Goal: Transaction & Acquisition: Purchase product/service

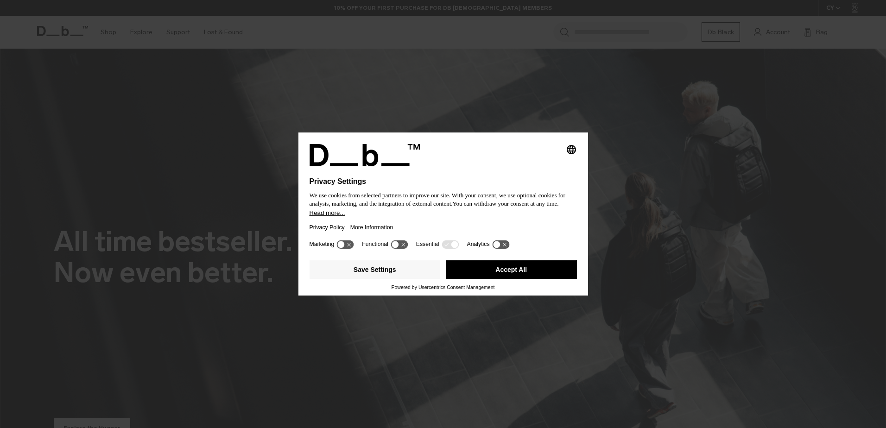
click at [518, 266] on button "Accept All" at bounding box center [511, 269] width 131 height 19
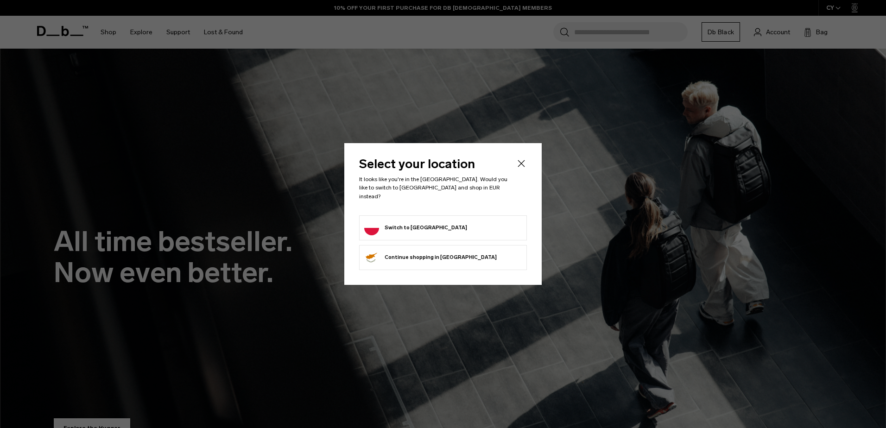
click at [392, 221] on button "Switch to Poland" at bounding box center [415, 228] width 103 height 15
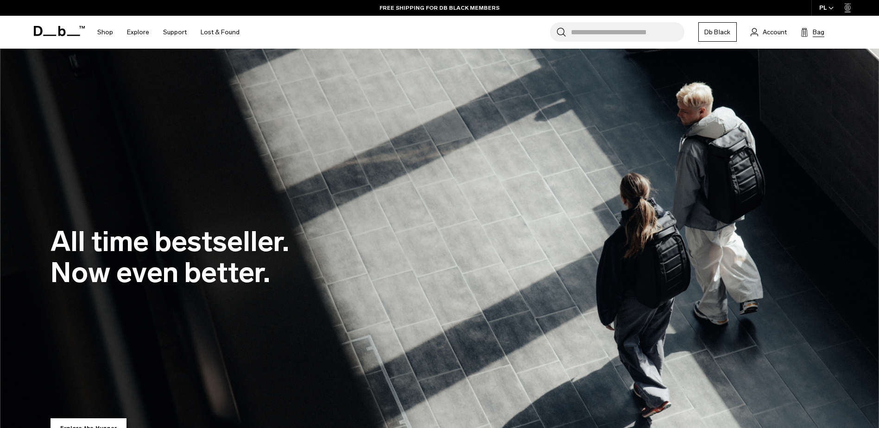
click at [809, 34] on button "Bag (0)" at bounding box center [813, 31] width 24 height 11
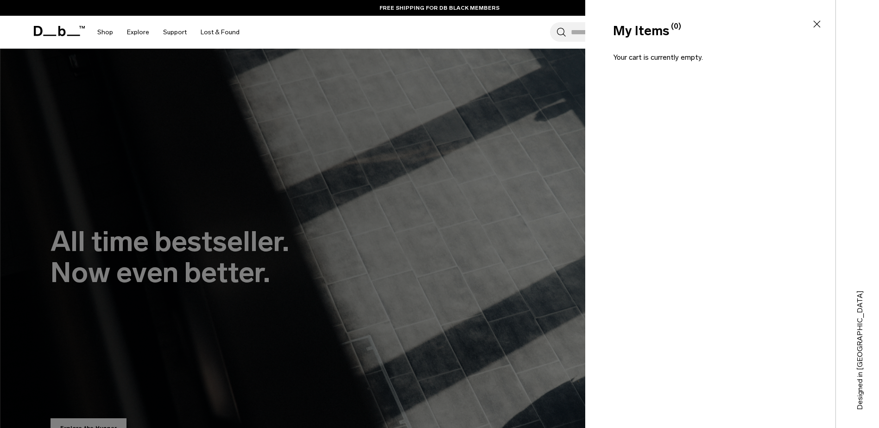
click at [390, 156] on div at bounding box center [439, 214] width 879 height 428
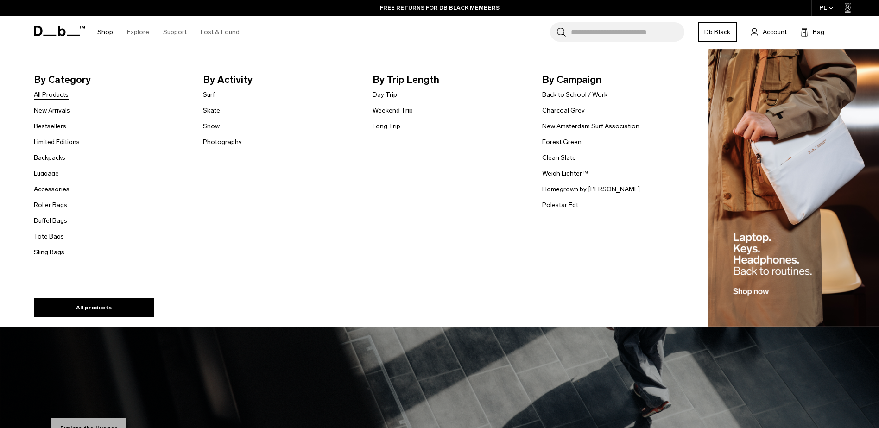
click at [51, 98] on link "All Products" at bounding box center [51, 95] width 35 height 10
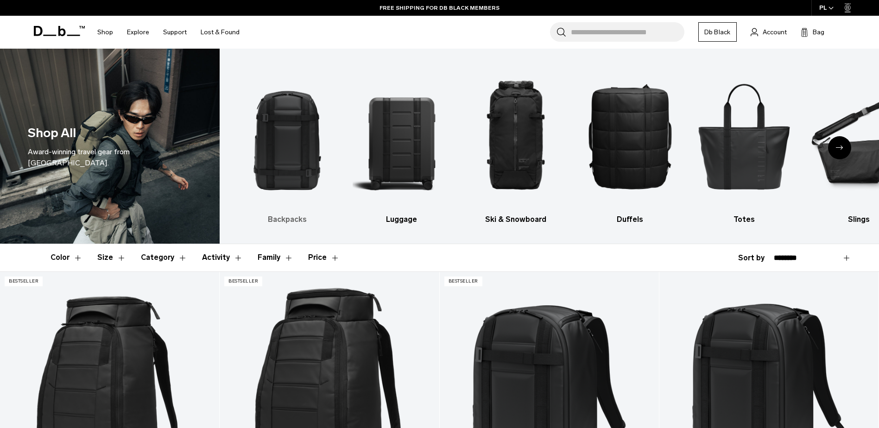
click at [276, 169] on img "1 / 10" at bounding box center [287, 136] width 98 height 147
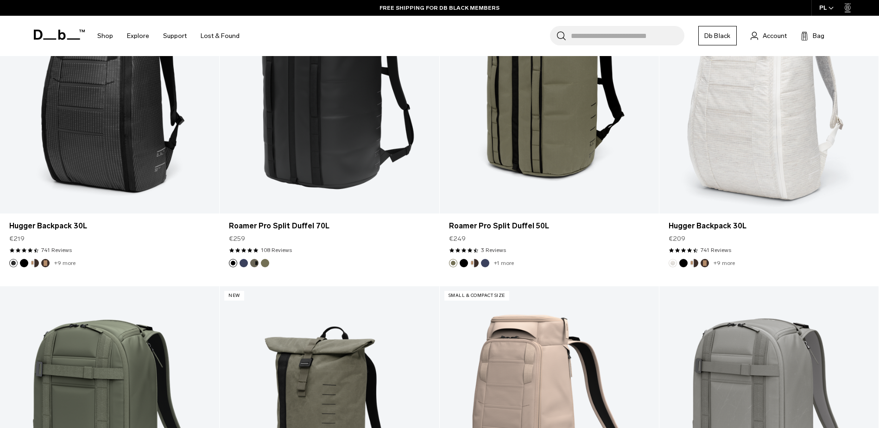
scroll to position [1921, 0]
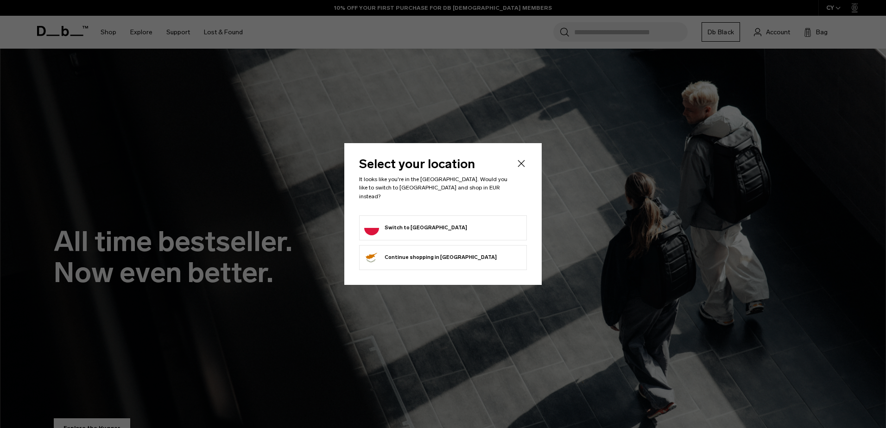
click at [424, 225] on button "Switch to Poland" at bounding box center [415, 228] width 103 height 15
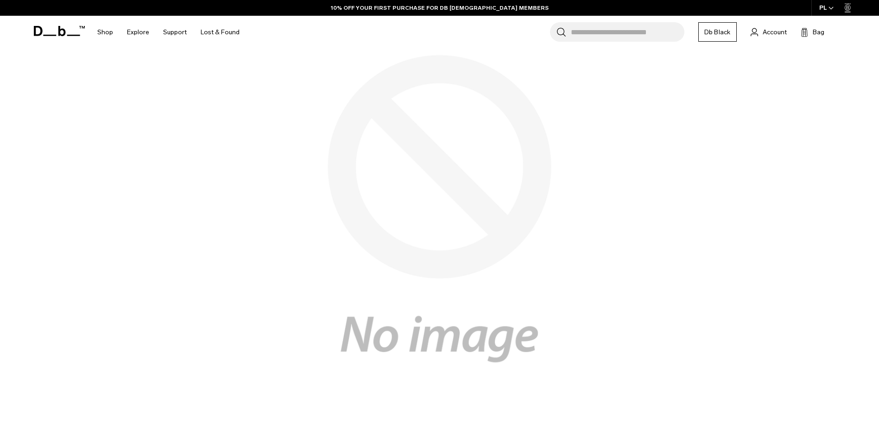
click at [827, 9] on div "PL" at bounding box center [826, 8] width 31 height 16
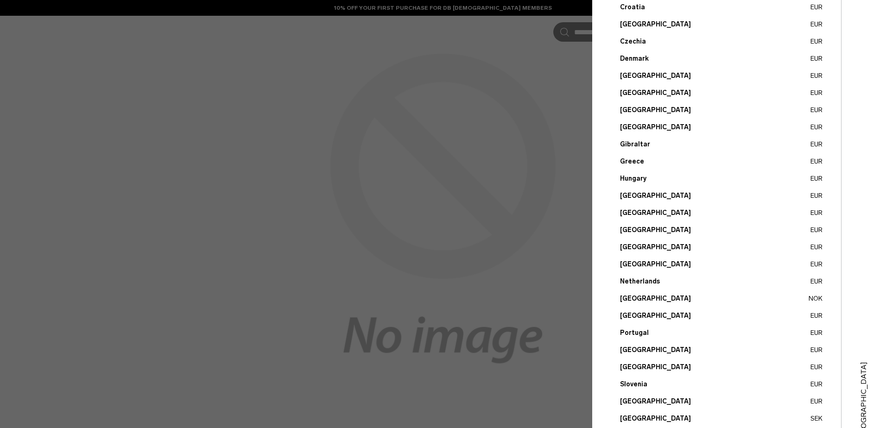
scroll to position [185, 0]
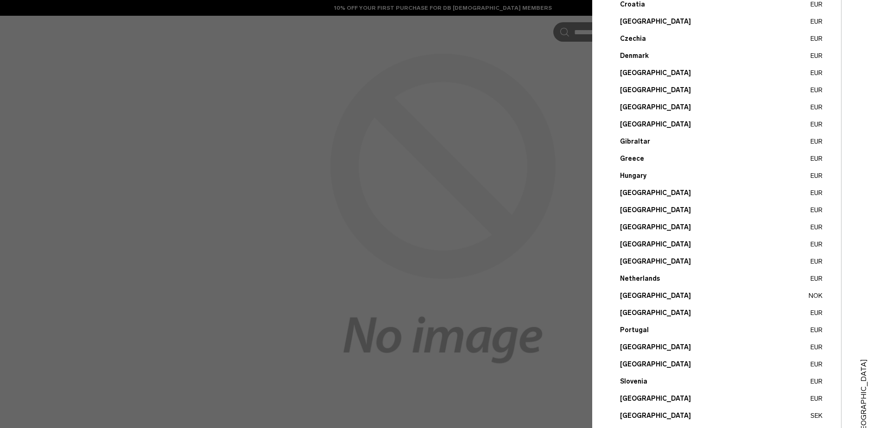
click at [652, 312] on button "Poland EUR" at bounding box center [721, 313] width 203 height 10
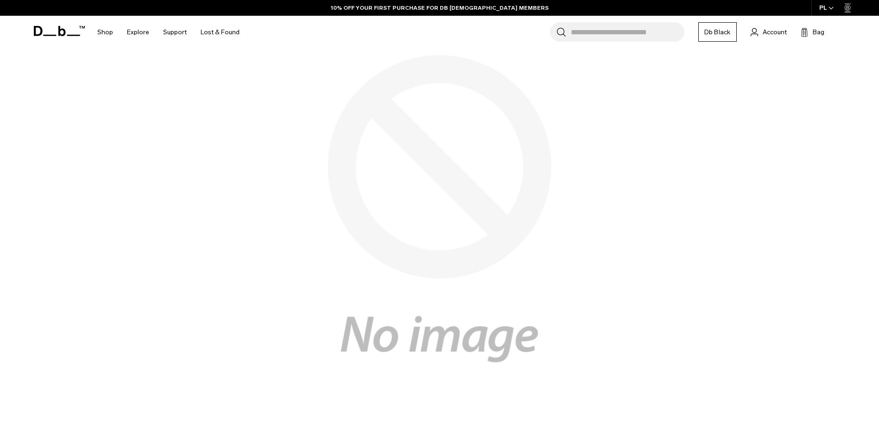
click at [827, 4] on div "PL" at bounding box center [826, 8] width 31 height 16
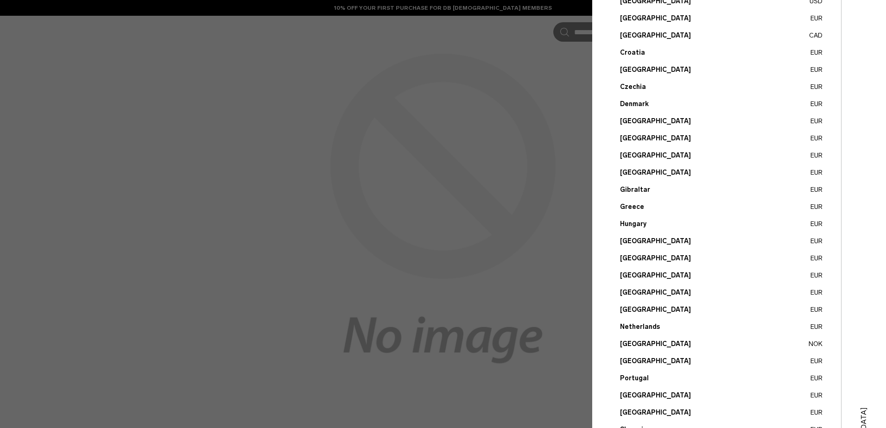
scroll to position [139, 0]
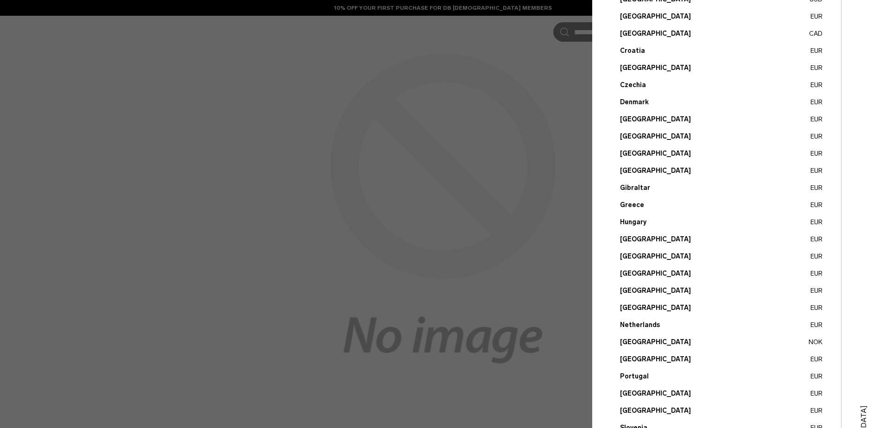
click at [636, 340] on button "[GEOGRAPHIC_DATA] NOK" at bounding box center [721, 342] width 203 height 10
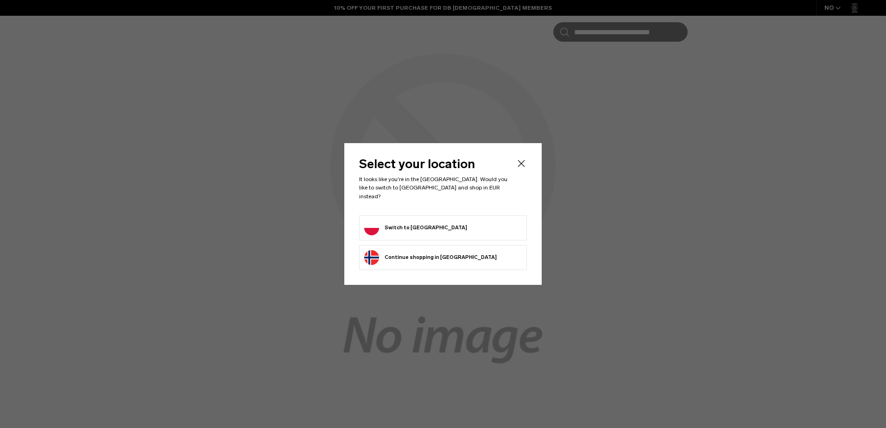
click at [441, 254] on button "Continue browsing Norway store Continue shopping in Norway" at bounding box center [430, 257] width 133 height 15
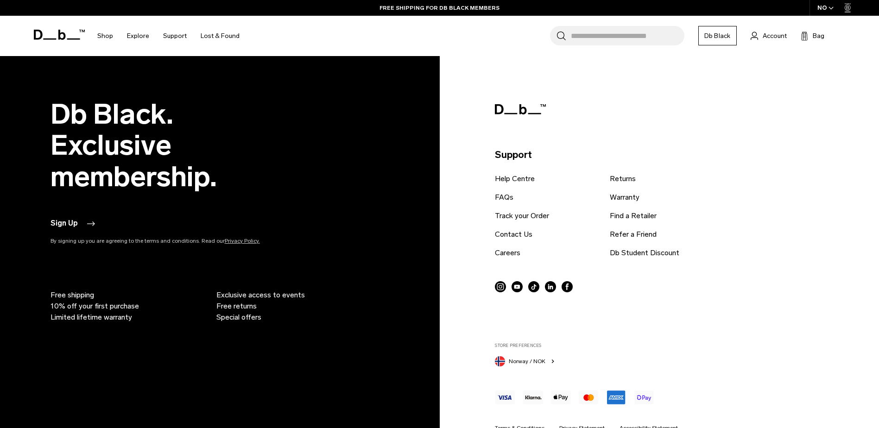
scroll to position [801, 0]
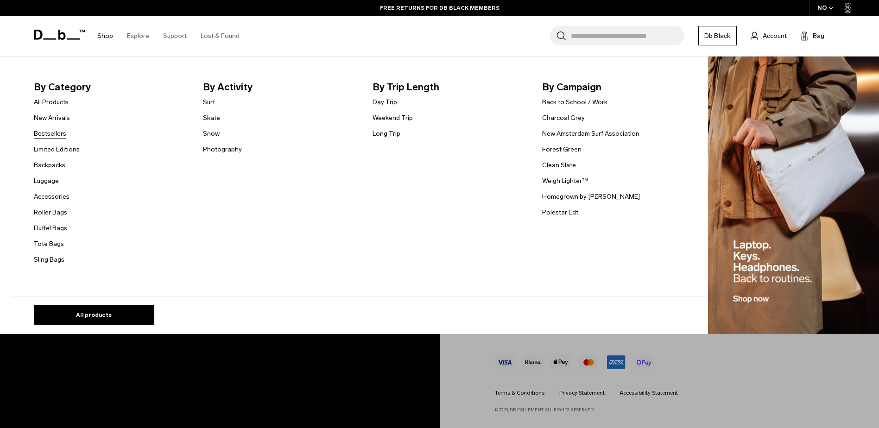
click at [50, 134] on link "Bestsellers" at bounding box center [50, 134] width 32 height 10
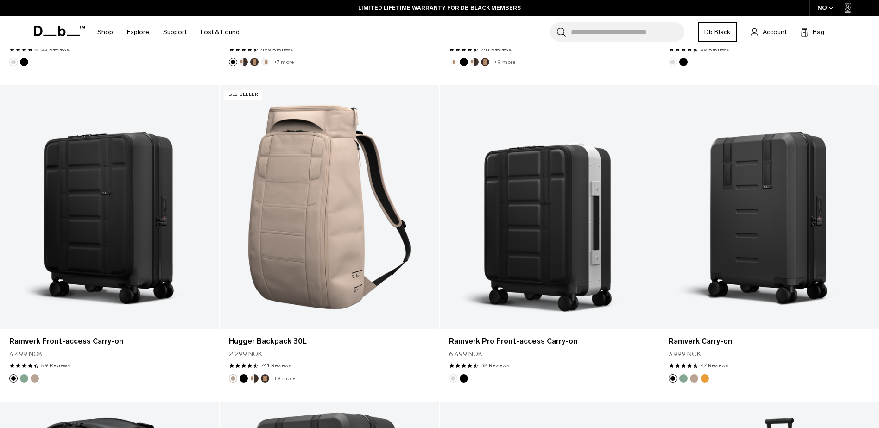
scroll to position [1185, 0]
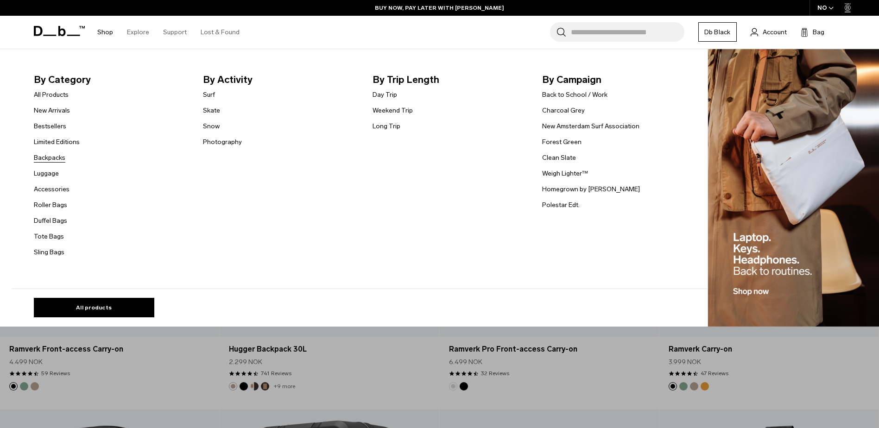
click at [52, 161] on link "Backpacks" at bounding box center [50, 158] width 32 height 10
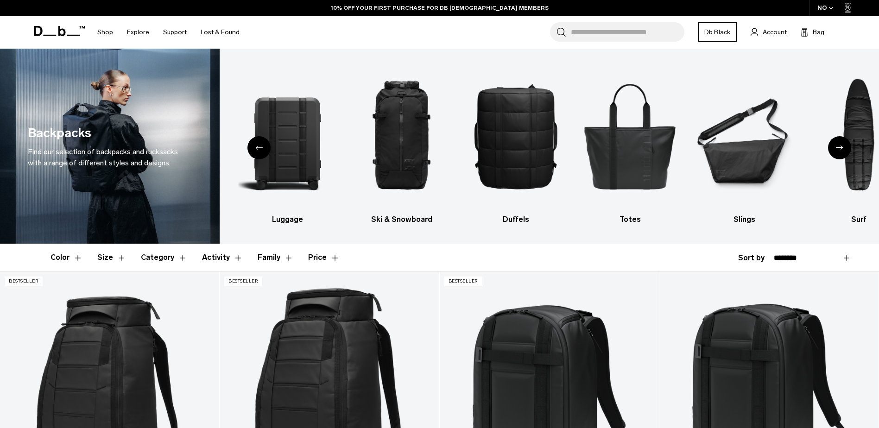
click at [261, 146] on icon "Previous slide" at bounding box center [258, 148] width 7 height 4
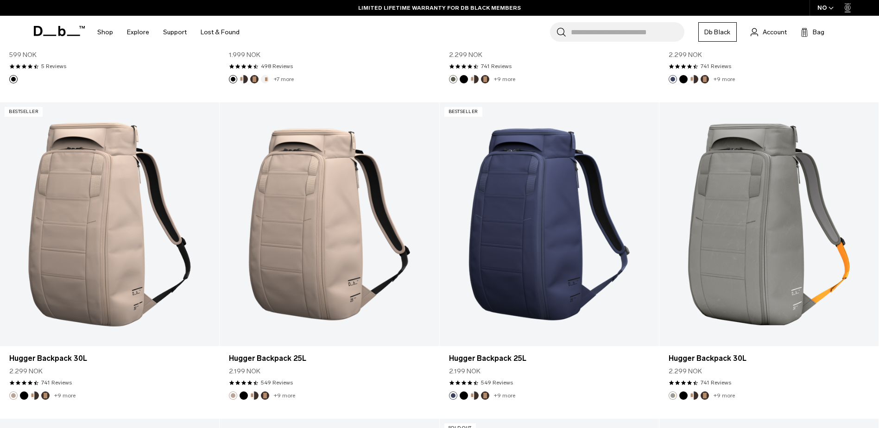
scroll to position [793, 0]
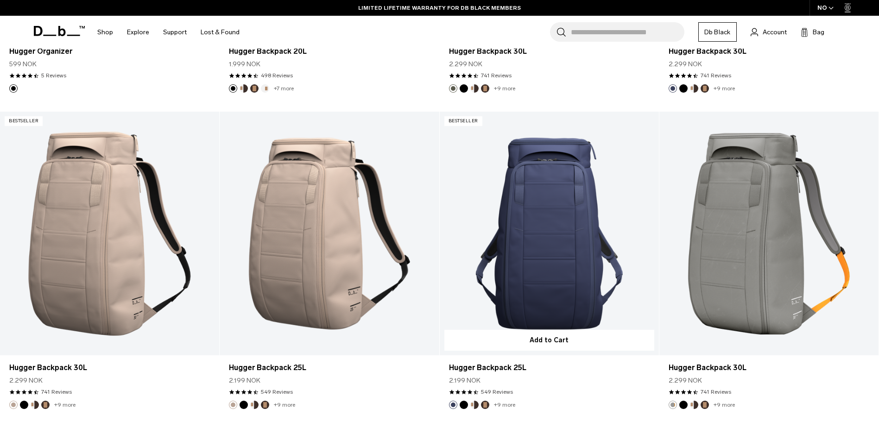
click at [522, 231] on link "Hugger Backpack 25L" at bounding box center [549, 234] width 219 height 244
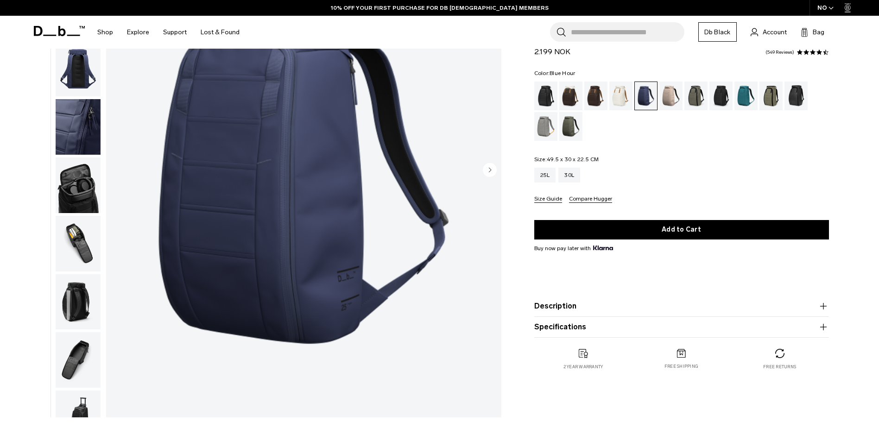
scroll to position [139, 0]
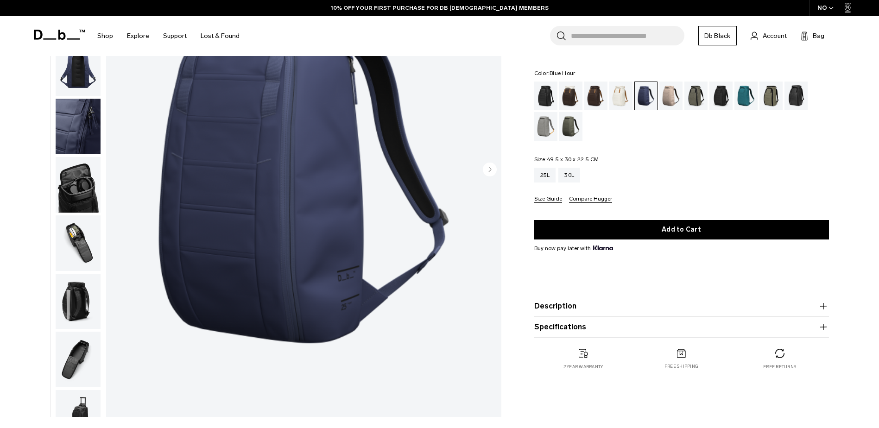
click at [77, 190] on img "button" at bounding box center [78, 185] width 45 height 56
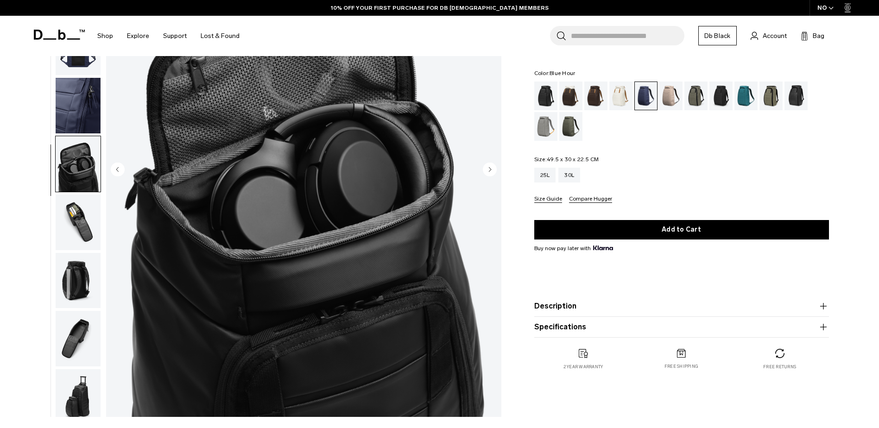
scroll to position [29, 0]
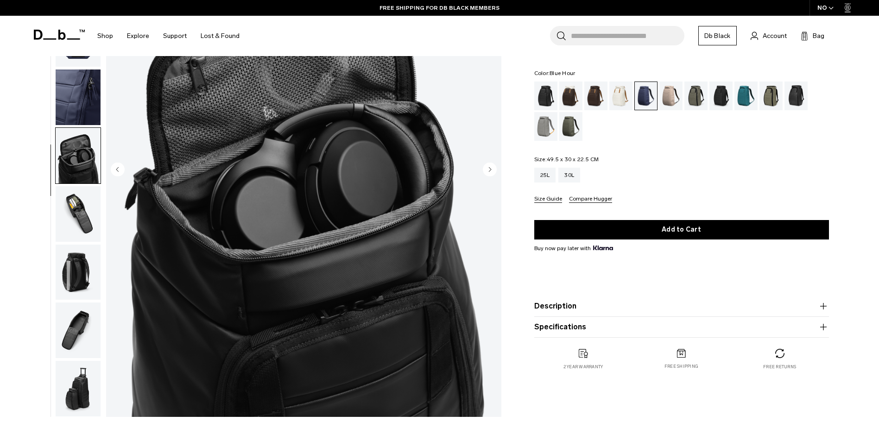
click at [83, 219] on img "button" at bounding box center [78, 214] width 45 height 56
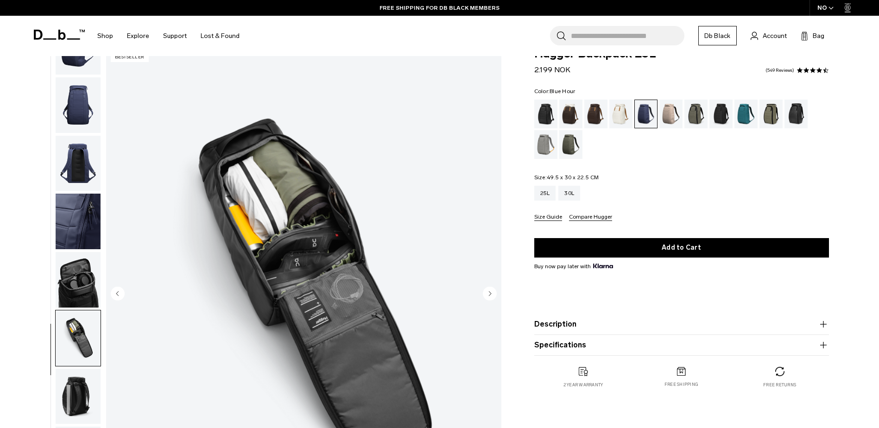
scroll to position [0, 0]
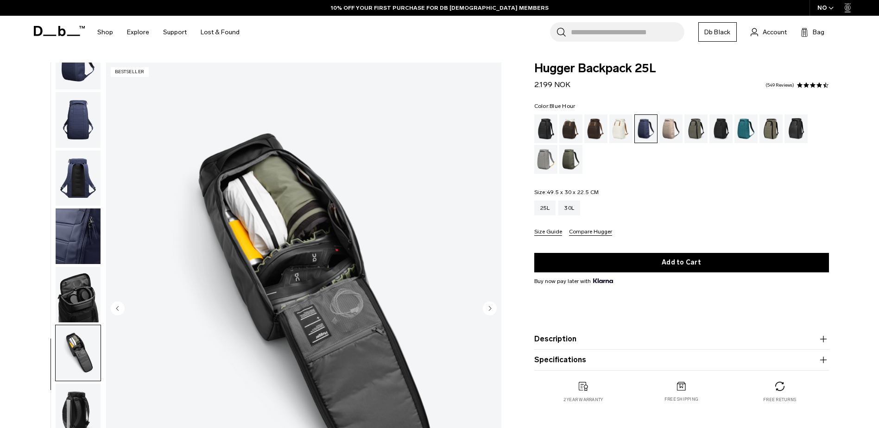
click at [84, 112] on img "button" at bounding box center [78, 120] width 45 height 56
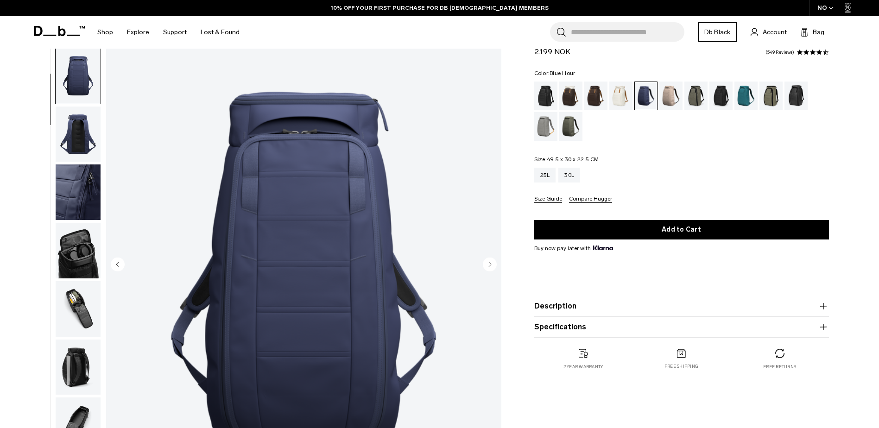
scroll to position [93, 0]
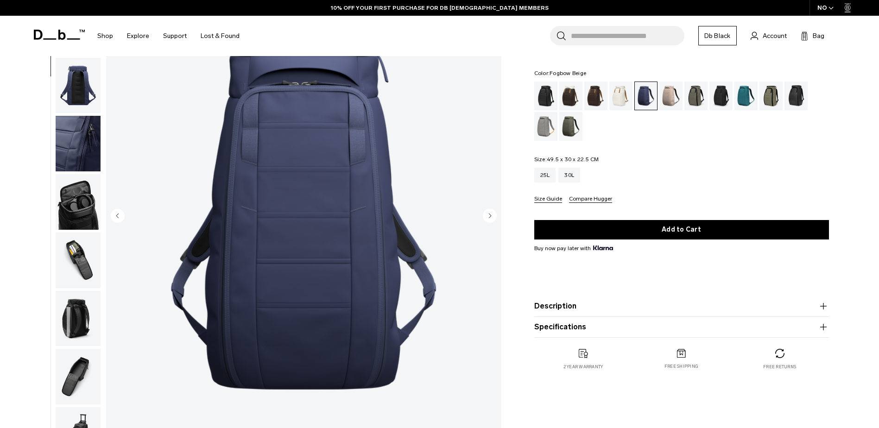
click at [668, 97] on div "Fogbow Beige" at bounding box center [671, 96] width 24 height 29
